Goal: Navigation & Orientation: Find specific page/section

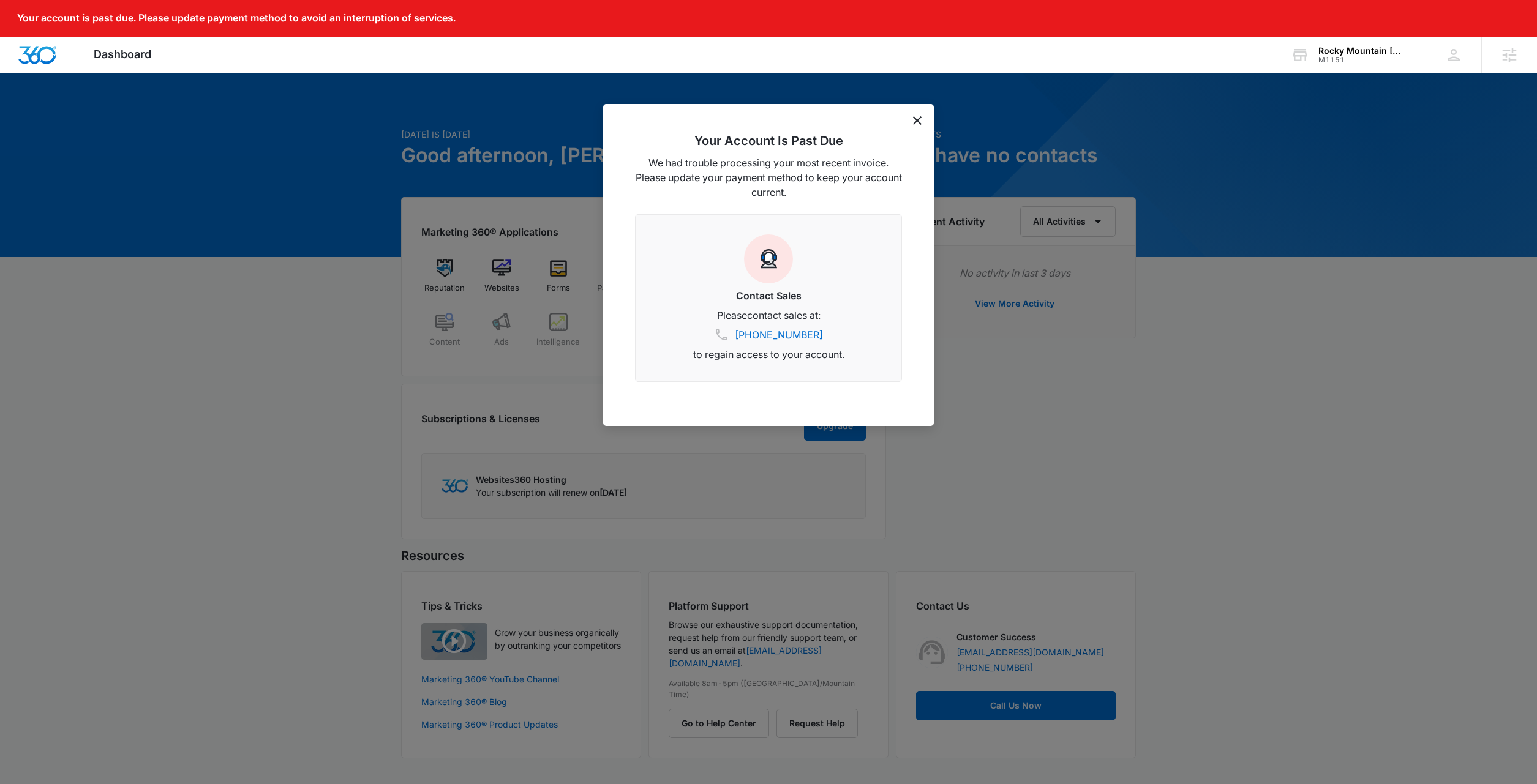
click at [1306, 453] on div at bounding box center [768, 392] width 1537 height 784
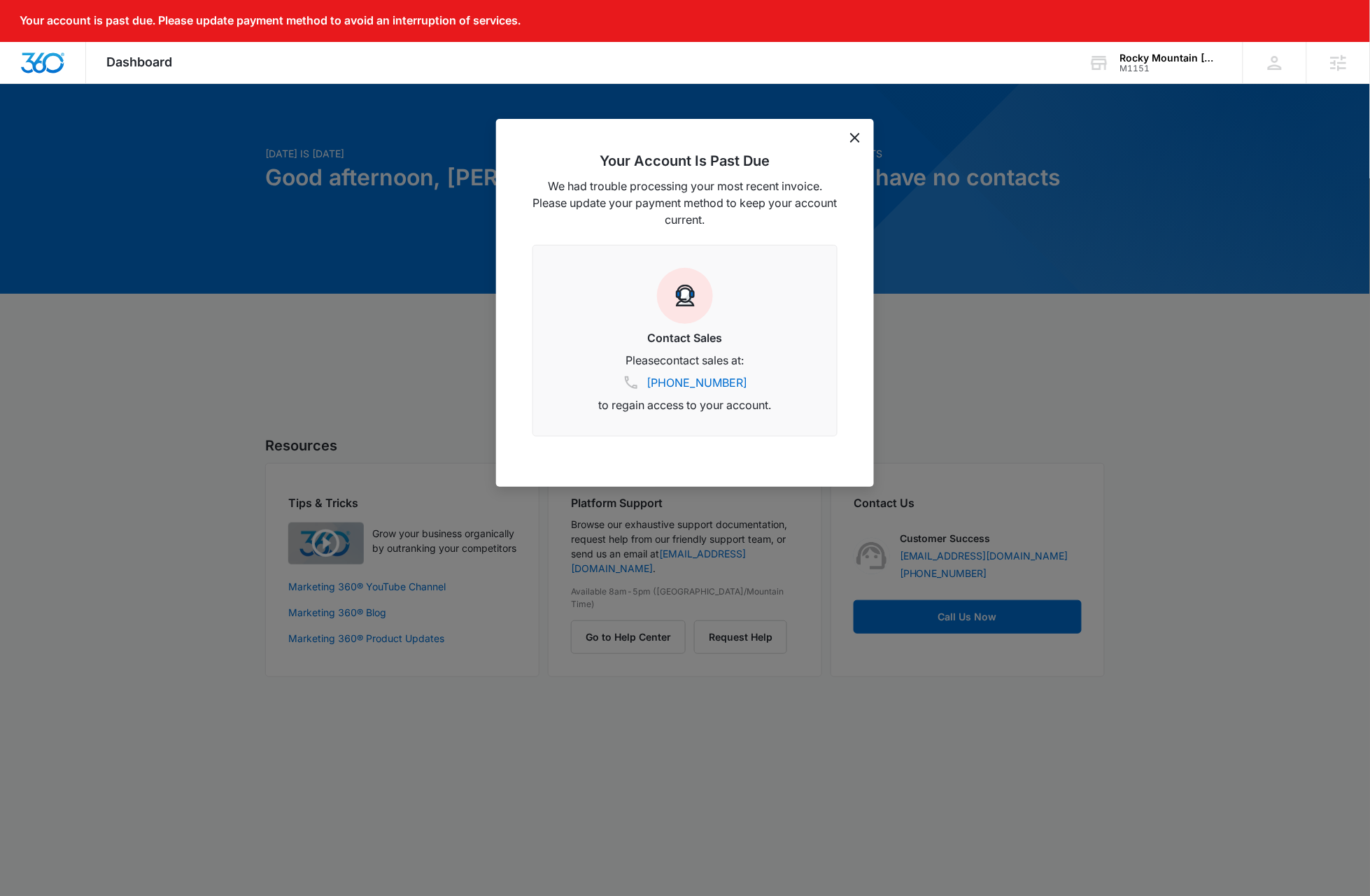
click at [856, 138] on icon "dismiss this dialog" at bounding box center [856, 138] width 10 height 10
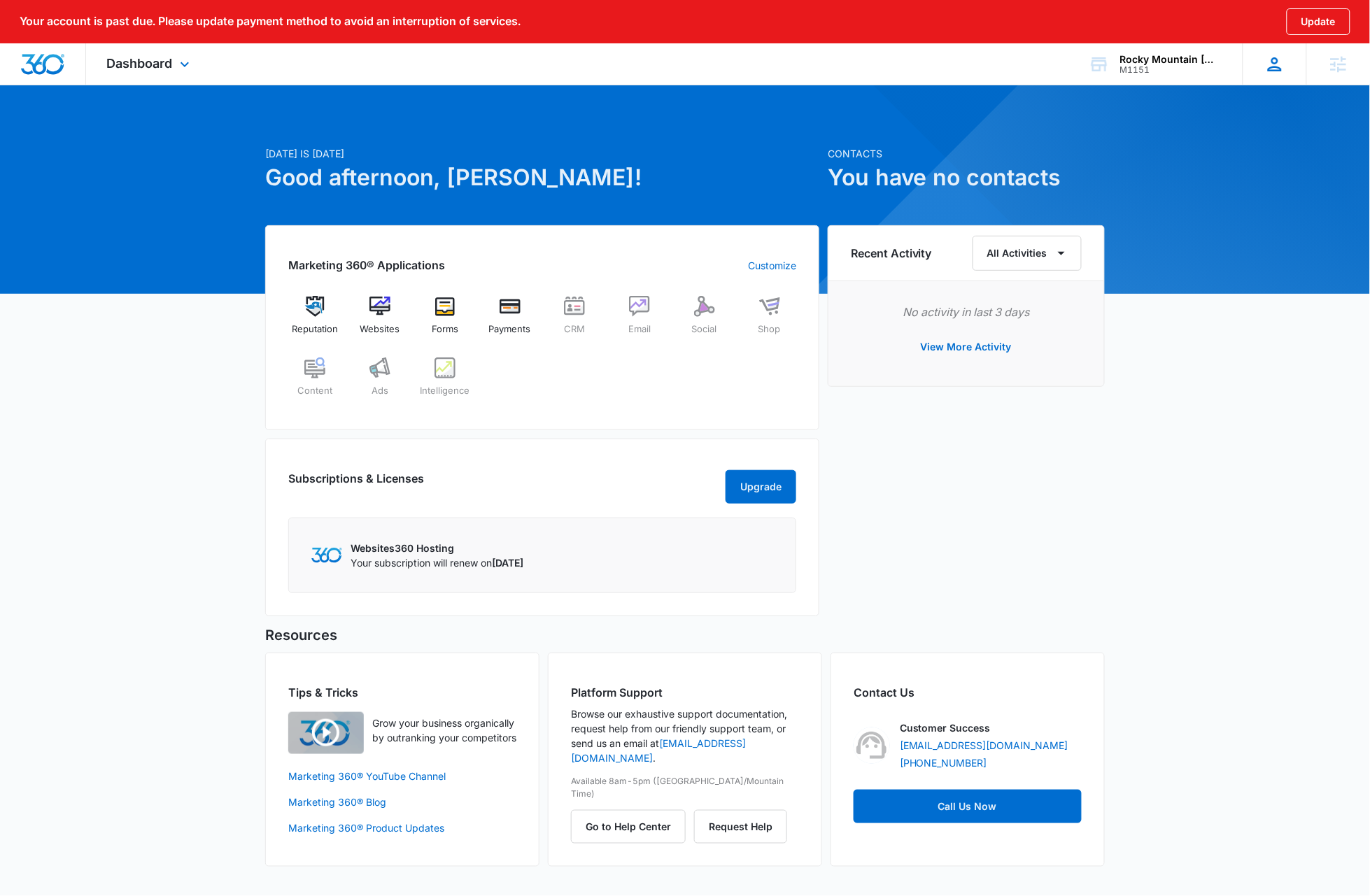
click at [1284, 66] on icon at bounding box center [1275, 64] width 21 height 21
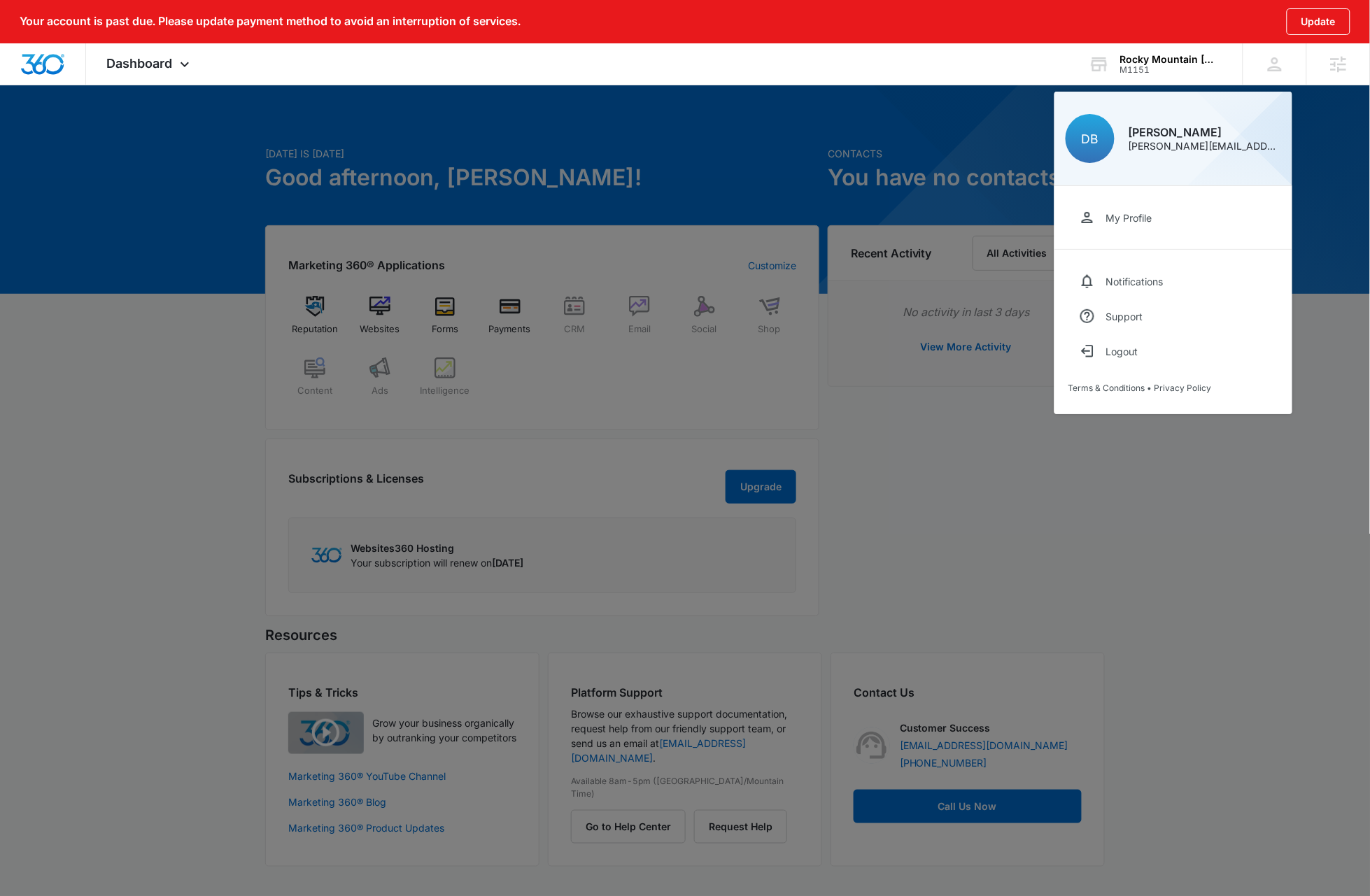
click at [1218, 606] on div at bounding box center [685, 448] width 1370 height 896
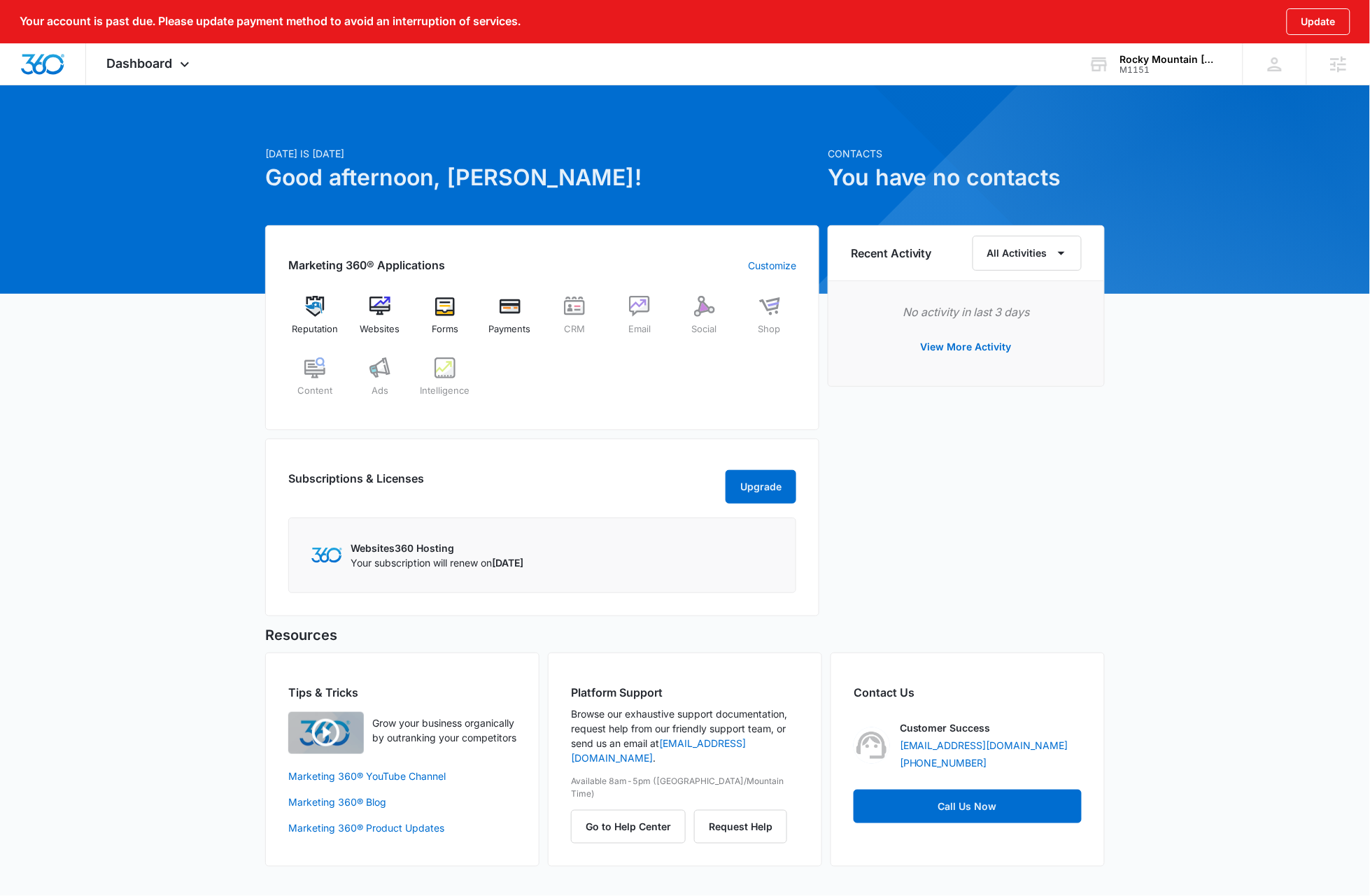
click at [171, 477] on div "Today is Tuesday, August 12th Good afternoon, Dave! Contacts You have no contac…" at bounding box center [685, 492] width 1370 height 782
